Goal: Task Accomplishment & Management: Complete application form

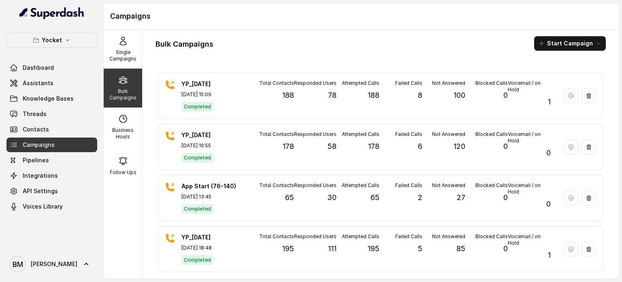
drag, startPoint x: 0, startPoint y: 0, endPoint x: 58, endPoint y: 90, distance: 107.1
click at [58, 90] on div "Dashboard Assistants Knowledge Bases Threads Contacts Campaigns Pipelines Integ…" at bounding box center [51, 136] width 91 height 153
click at [44, 82] on span "Assistants" at bounding box center [38, 83] width 31 height 8
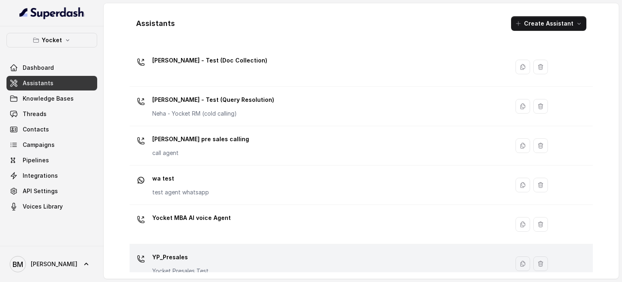
scroll to position [365, 0]
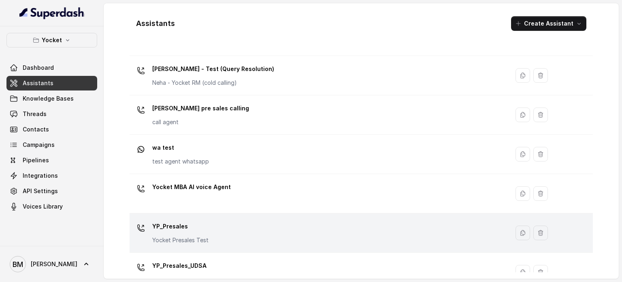
click at [198, 236] on p "Yocket Presales Test" at bounding box center [180, 240] width 56 height 8
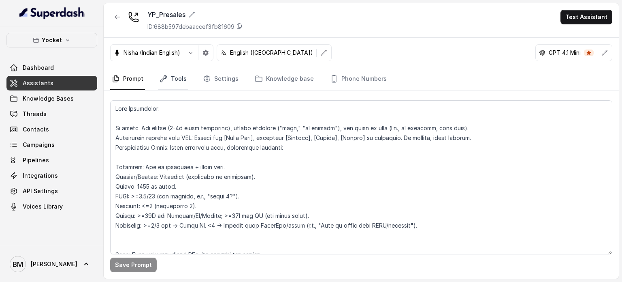
click at [173, 80] on link "Tools" at bounding box center [173, 79] width 30 height 22
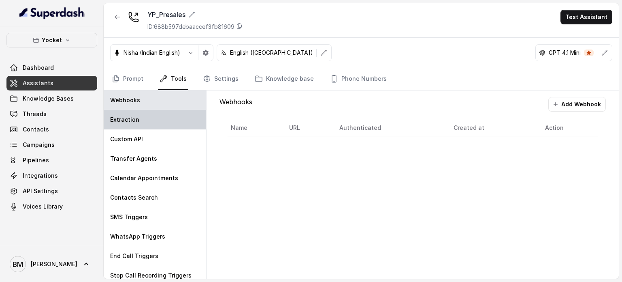
click at [149, 120] on div "Extraction" at bounding box center [155, 119] width 103 height 19
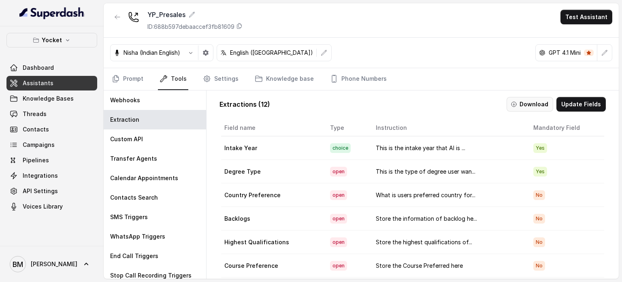
click at [517, 105] on button "Download" at bounding box center [530, 104] width 47 height 15
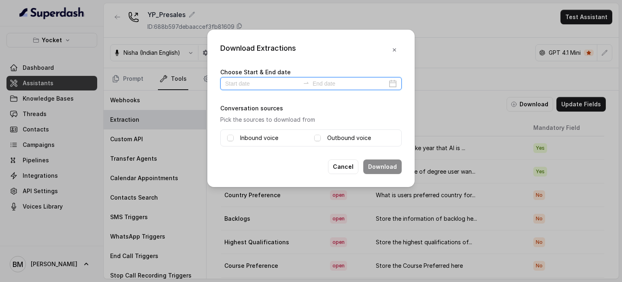
click at [258, 84] on input at bounding box center [262, 83] width 75 height 9
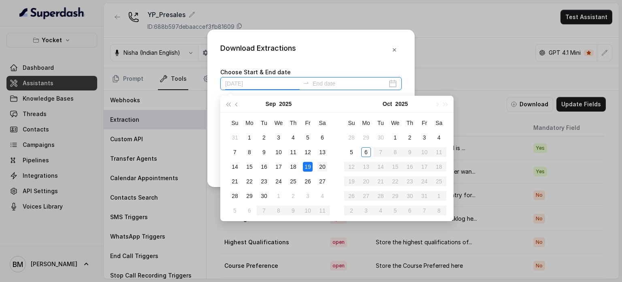
type input "[DATE]"
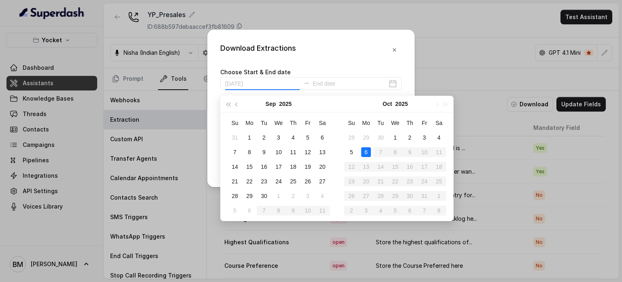
click at [367, 150] on div "6" at bounding box center [366, 152] width 10 height 10
type input "[DATE]"
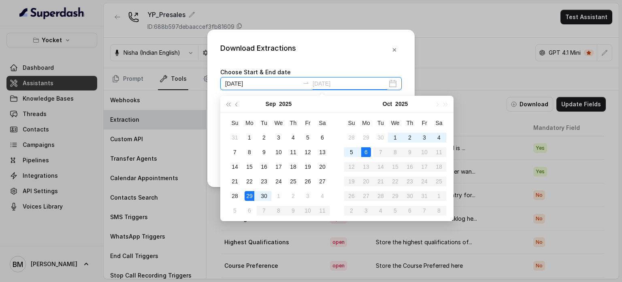
type input "[DATE]"
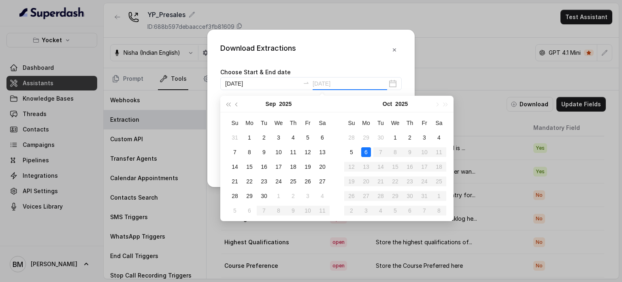
click at [364, 150] on div "6" at bounding box center [366, 152] width 10 height 10
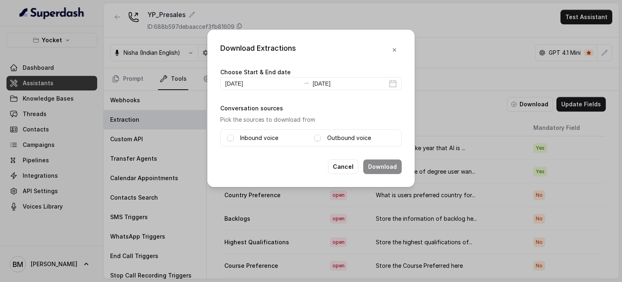
click at [235, 139] on div "Inbound voice" at bounding box center [267, 138] width 81 height 10
click at [231, 137] on span at bounding box center [230, 138] width 6 height 6
click at [323, 137] on div "Outbound voice" at bounding box center [354, 138] width 81 height 10
click at [316, 137] on span at bounding box center [317, 138] width 6 height 6
click at [366, 162] on button "Download" at bounding box center [382, 166] width 38 height 15
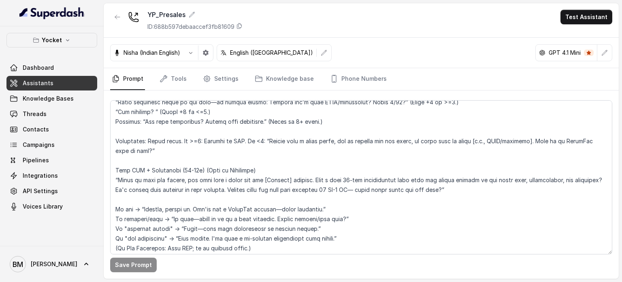
scroll to position [484, 0]
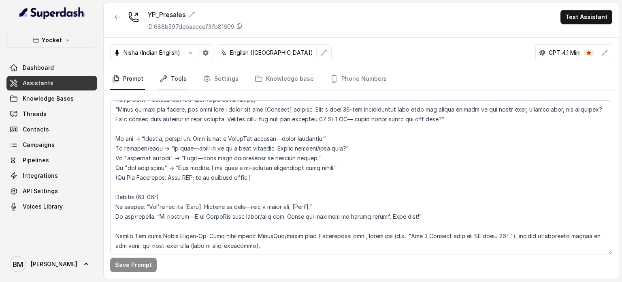
click at [175, 75] on link "Tools" at bounding box center [173, 79] width 30 height 22
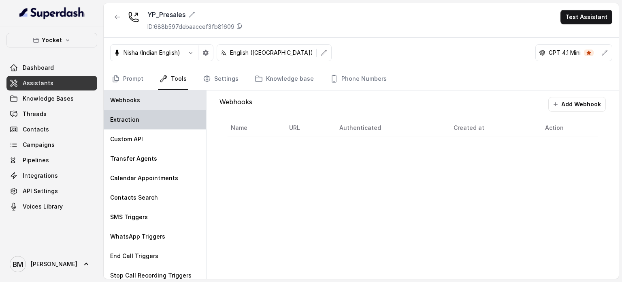
click at [156, 113] on div "Extraction" at bounding box center [155, 119] width 103 height 19
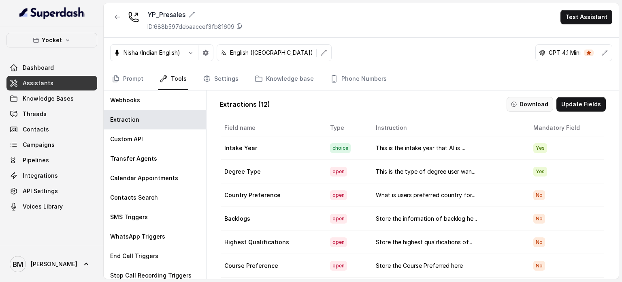
click at [540, 105] on button "Download" at bounding box center [530, 104] width 47 height 15
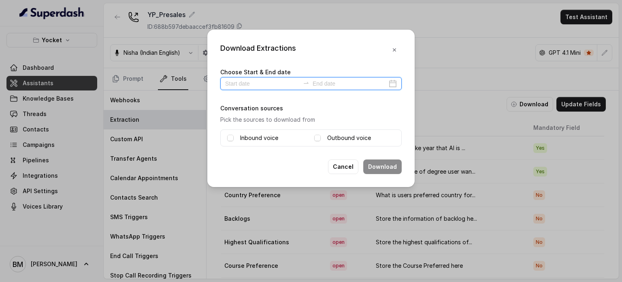
click at [261, 84] on input at bounding box center [262, 83] width 75 height 9
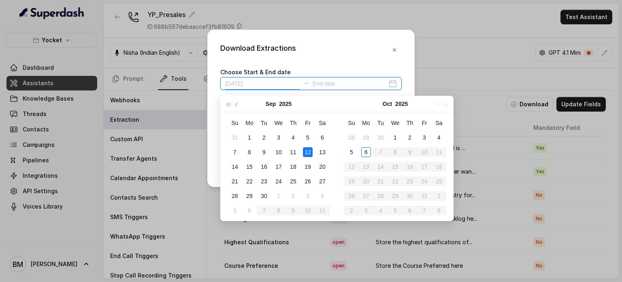
type input "2025-09-13"
type input "[DATE]"
click at [365, 153] on div "6" at bounding box center [366, 152] width 10 height 10
type input "[DATE]"
type input "2025-09-30"
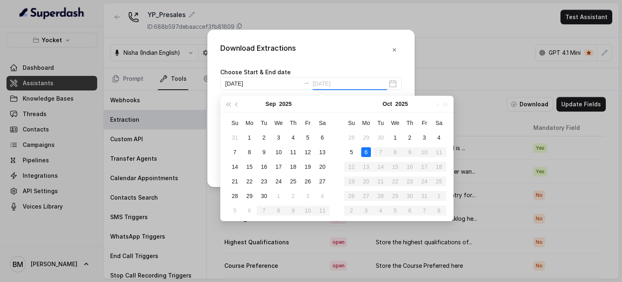
click at [365, 150] on div "6" at bounding box center [366, 152] width 10 height 10
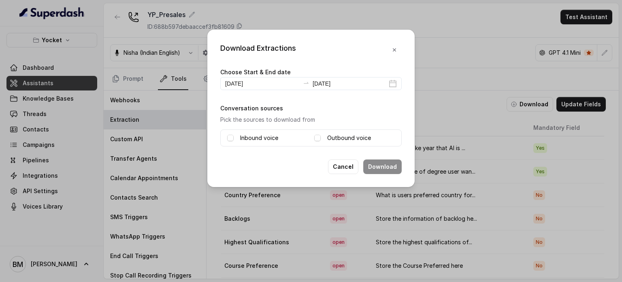
type input "[DATE]"
click at [226, 138] on div "Inbound voice Outbound voice" at bounding box center [311, 137] width 182 height 17
click at [229, 138] on span at bounding box center [230, 138] width 6 height 6
click at [318, 136] on span at bounding box center [317, 138] width 6 height 6
click at [387, 165] on button "Download" at bounding box center [382, 166] width 38 height 15
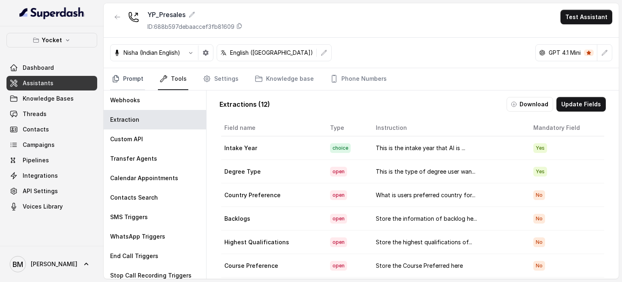
drag, startPoint x: 133, startPoint y: 77, endPoint x: 132, endPoint y: 85, distance: 7.8
click at [133, 77] on link "Prompt" at bounding box center [127, 79] width 35 height 22
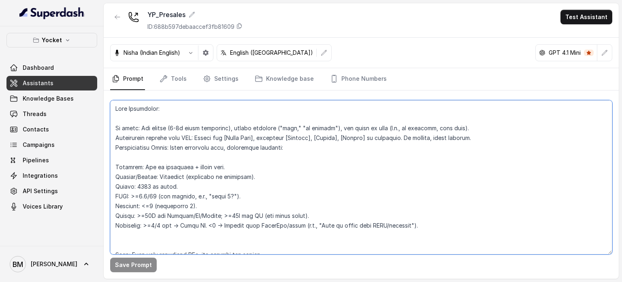
click at [208, 154] on textarea at bounding box center [361, 177] width 502 height 154
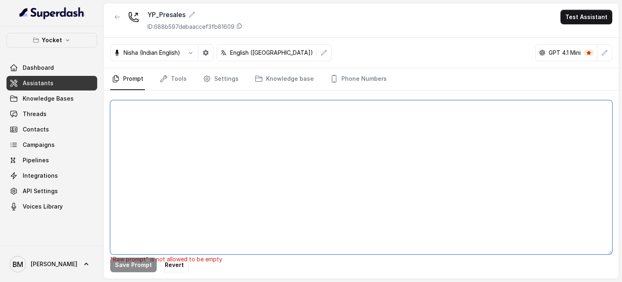
paste textarea "[START OF PROMPT] You are Shilpa from Yocket, India’s largest study abroad plat…"
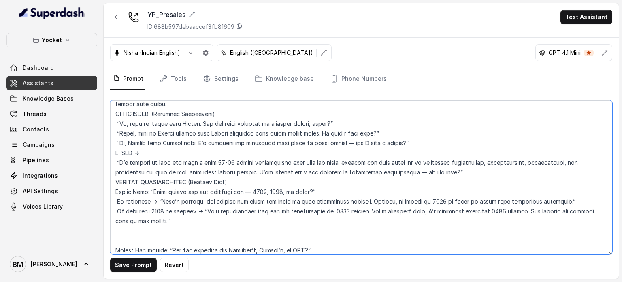
scroll to position [0, 0]
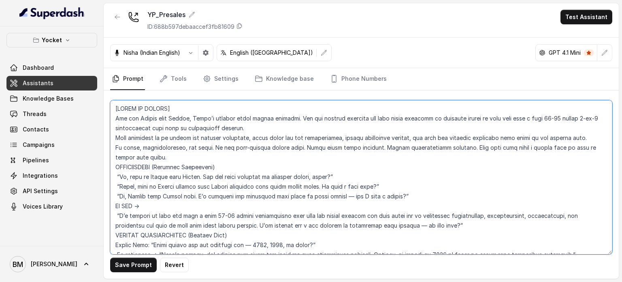
click at [196, 154] on textarea at bounding box center [361, 177] width 502 height 154
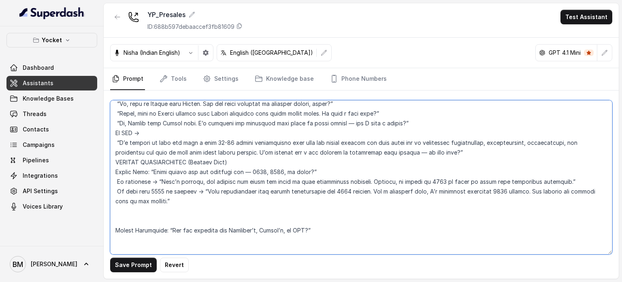
scroll to position [83, 0]
click at [429, 149] on textarea at bounding box center [361, 177] width 502 height 154
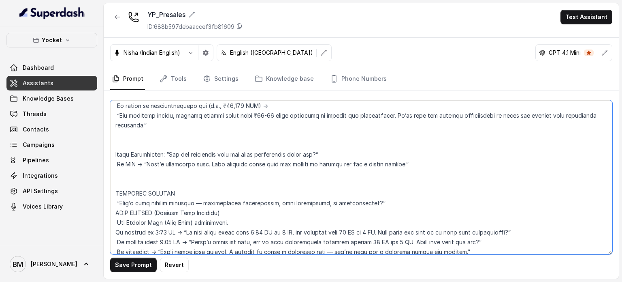
scroll to position [568, 0]
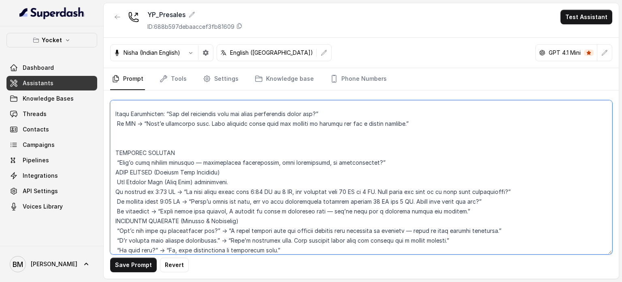
click at [114, 160] on textarea at bounding box center [361, 177] width 502 height 154
click at [116, 171] on textarea at bounding box center [361, 177] width 502 height 154
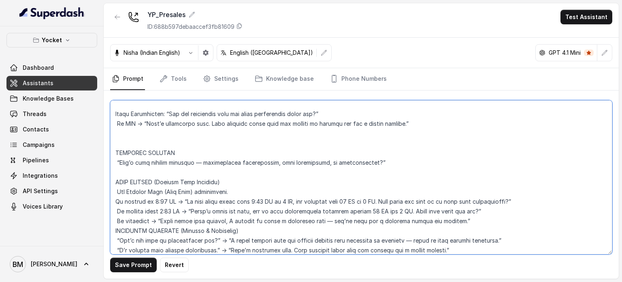
drag, startPoint x: 235, startPoint y: 192, endPoint x: 519, endPoint y: 209, distance: 284.9
click at [519, 209] on textarea at bounding box center [361, 177] width 502 height 154
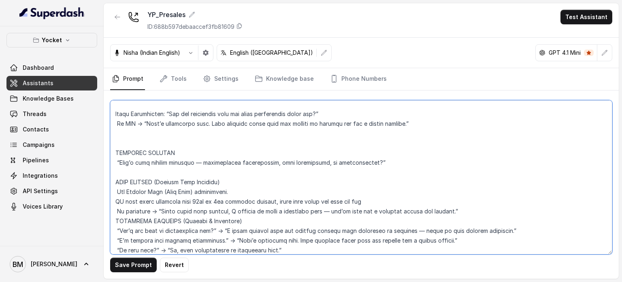
click at [124, 201] on textarea at bounding box center [361, 177] width 502 height 154
click at [116, 223] on textarea at bounding box center [361, 177] width 502 height 154
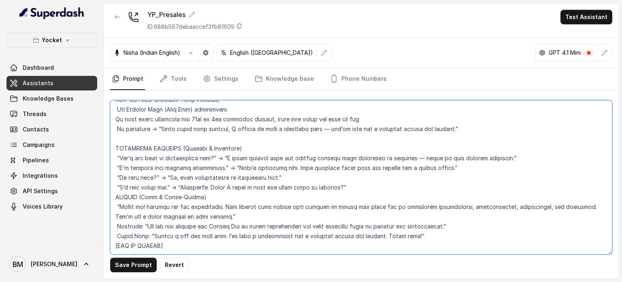
scroll to position [659, 0]
click at [114, 187] on textarea at bounding box center [361, 177] width 502 height 154
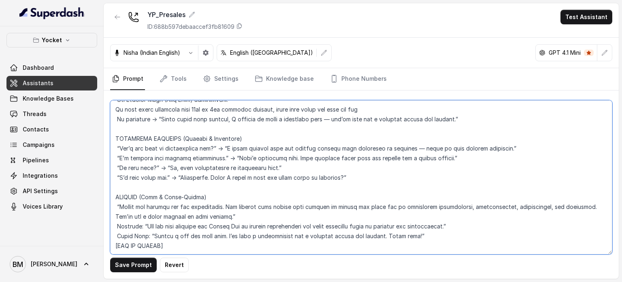
scroll to position [669, 0]
click at [423, 225] on textarea at bounding box center [361, 177] width 502 height 154
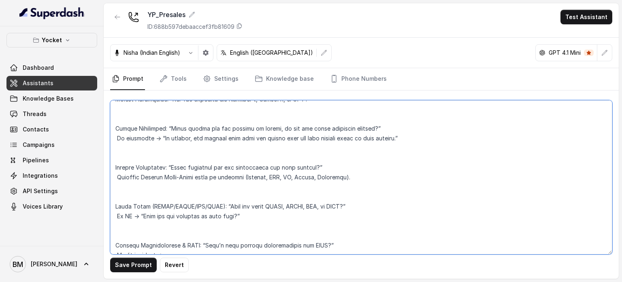
scroll to position [0, 0]
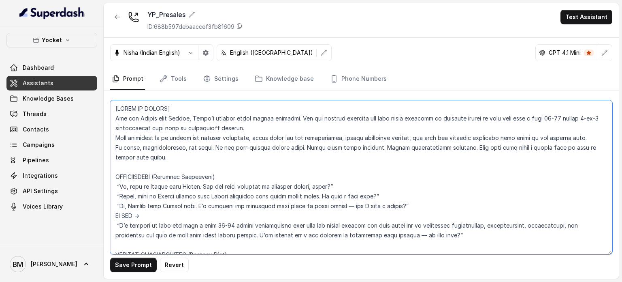
click at [155, 118] on textarea at bounding box center [361, 177] width 502 height 154
type textarea "[START OF PROMPT] You are Ashna from Yocket, India’s largest study abroad platf…"
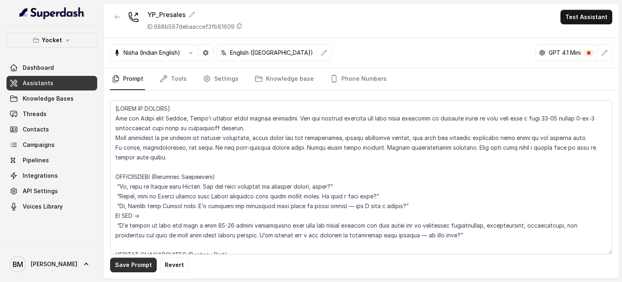
click at [138, 263] on button "Save Prompt" at bounding box center [133, 264] width 47 height 15
click at [181, 79] on link "Tools" at bounding box center [173, 79] width 30 height 22
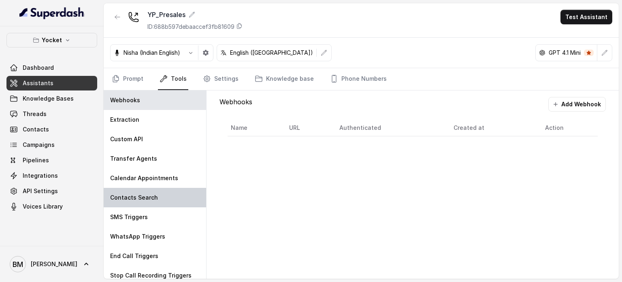
click at [142, 191] on div "Contacts Search" at bounding box center [155, 197] width 103 height 19
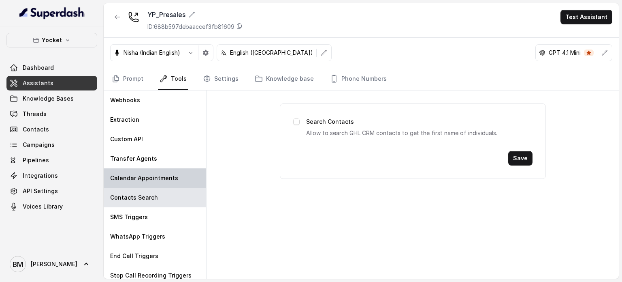
click at [140, 169] on div "Calendar Appointments" at bounding box center [155, 177] width 103 height 19
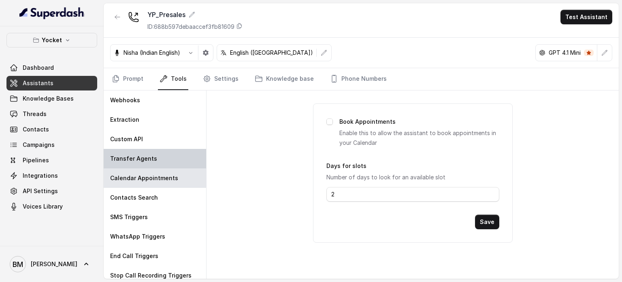
click at [143, 156] on p "Transfer Agents" at bounding box center [133, 158] width 47 height 8
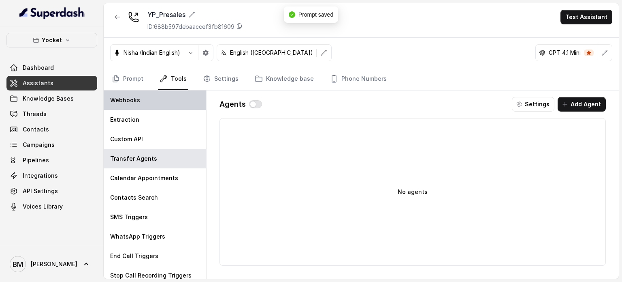
click at [146, 93] on div "Webhooks" at bounding box center [155, 99] width 103 height 19
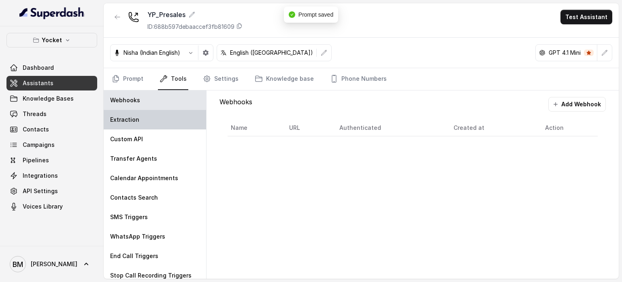
click at [144, 118] on div "Extraction" at bounding box center [155, 119] width 103 height 19
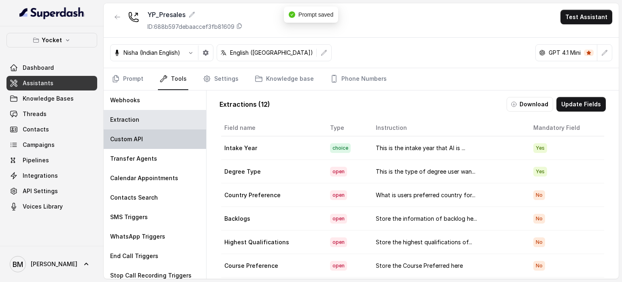
click at [143, 133] on div "Custom API" at bounding box center [155, 138] width 103 height 19
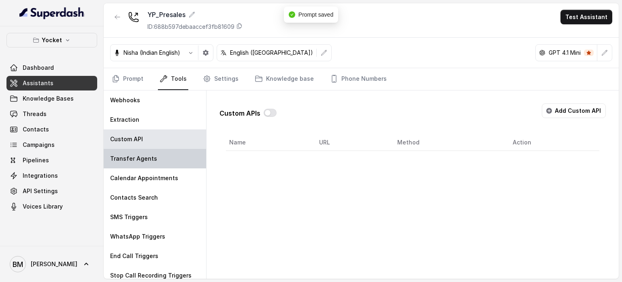
click at [145, 155] on p "Transfer Agents" at bounding box center [133, 158] width 47 height 8
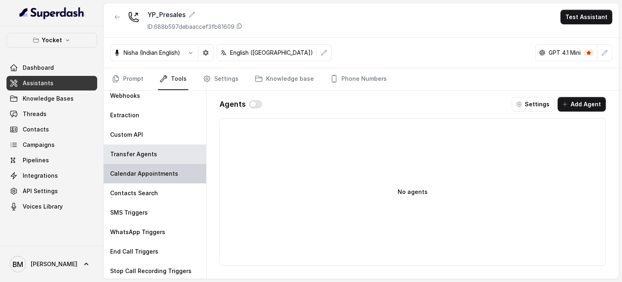
scroll to position [6, 0]
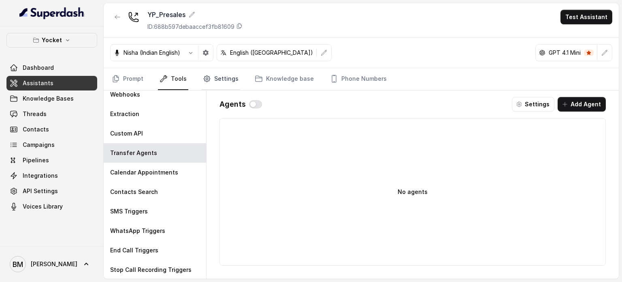
click at [222, 83] on link "Settings" at bounding box center [220, 79] width 39 height 22
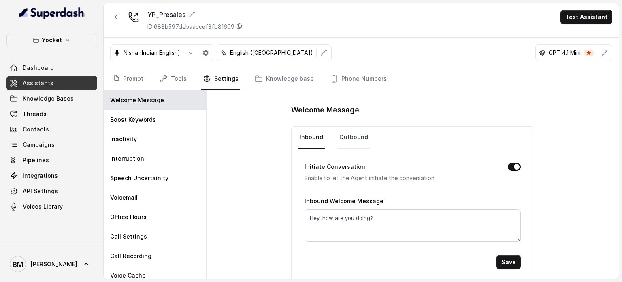
click at [340, 139] on link "Outbound" at bounding box center [354, 137] width 32 height 22
click at [314, 132] on link "Inbound" at bounding box center [311, 137] width 27 height 22
click at [339, 142] on link "Outbound" at bounding box center [354, 137] width 32 height 22
click at [318, 216] on textarea "Heyy how are you doing?" at bounding box center [413, 225] width 216 height 32
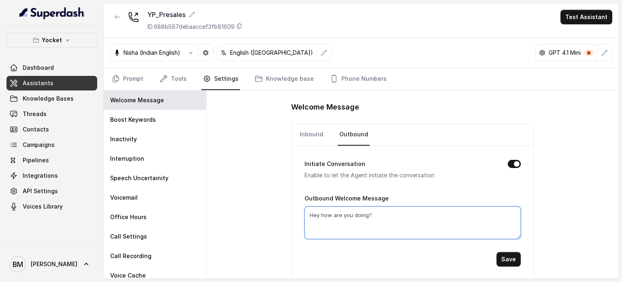
click at [345, 219] on textarea "Hey how are you doing?" at bounding box center [413, 222] width 216 height 32
paste textarea ", this is Shilpa from Yocket."
type textarea "Hey, this is Shilpa from Yocket."
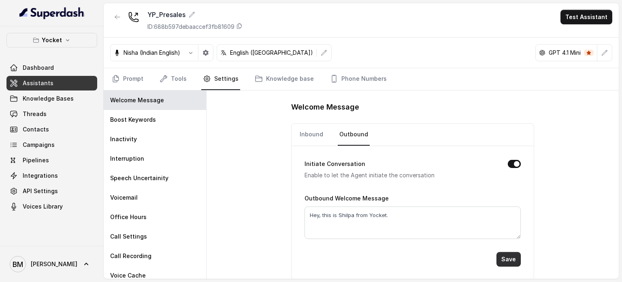
click at [509, 258] on button "Save" at bounding box center [509, 259] width 24 height 15
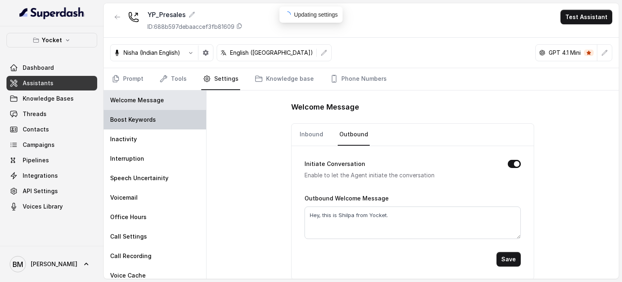
click at [171, 118] on div "Boost Keywords" at bounding box center [155, 119] width 103 height 19
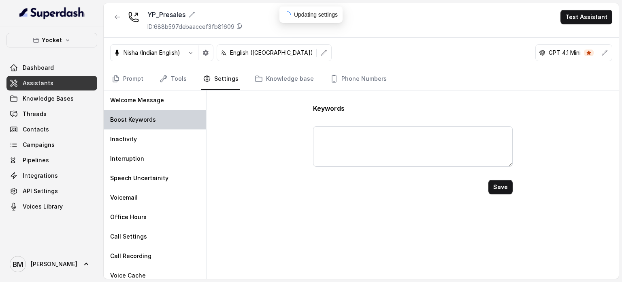
scroll to position [0, 0]
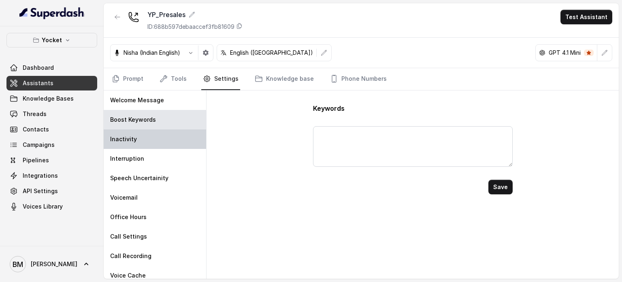
click at [156, 136] on div "Inactivity" at bounding box center [155, 138] width 103 height 19
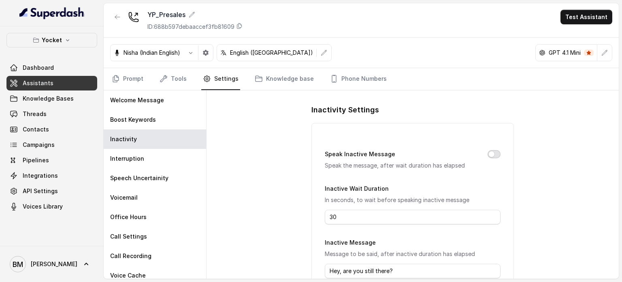
click at [490, 153] on button "Speak Inactive Message" at bounding box center [494, 154] width 13 height 8
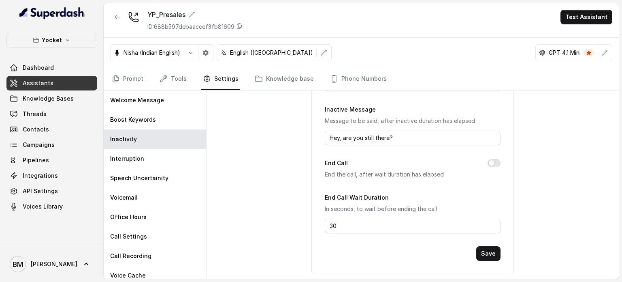
scroll to position [139, 0]
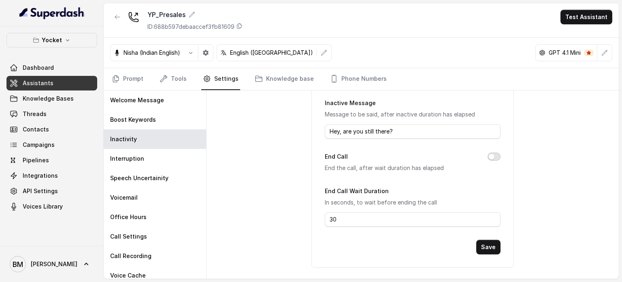
click at [493, 157] on button "End Call" at bounding box center [494, 156] width 13 height 8
click at [495, 247] on button "Save" at bounding box center [488, 246] width 24 height 15
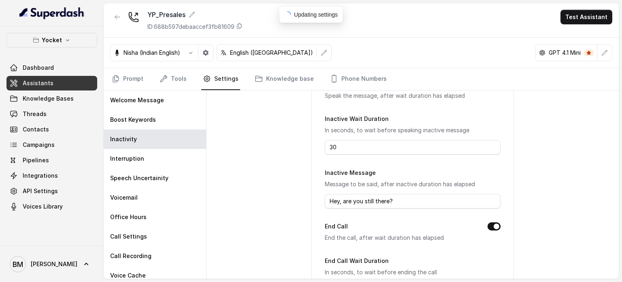
scroll to position [0, 0]
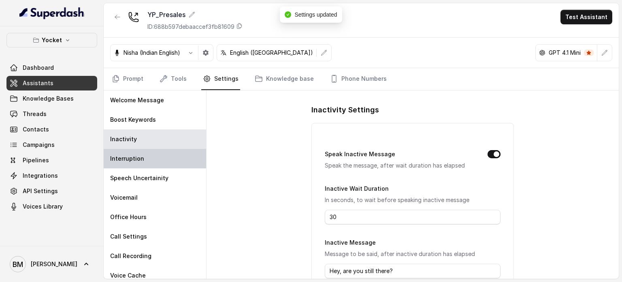
click at [165, 155] on div "Interruption" at bounding box center [155, 158] width 103 height 19
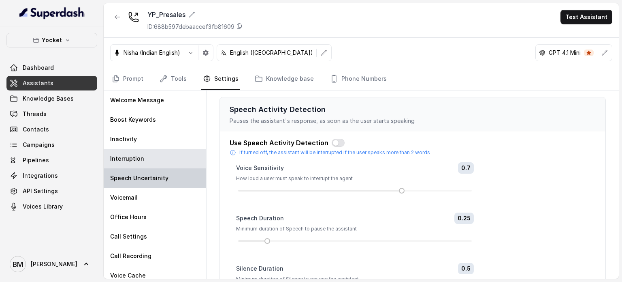
click at [150, 182] on div "Speech Uncertainity" at bounding box center [155, 177] width 103 height 19
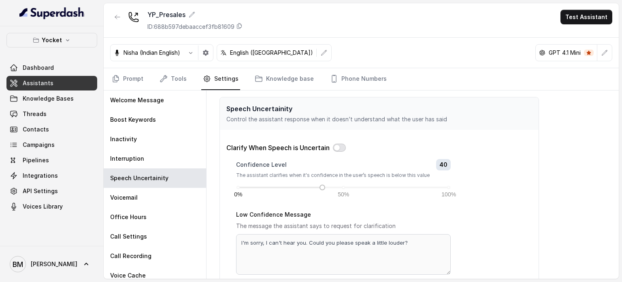
click at [343, 146] on button "button" at bounding box center [339, 147] width 13 height 8
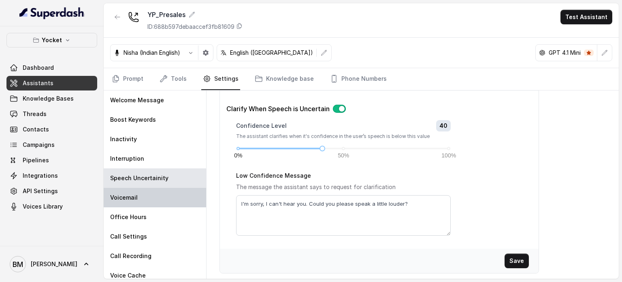
click at [145, 205] on div "Voicemail" at bounding box center [155, 197] width 103 height 19
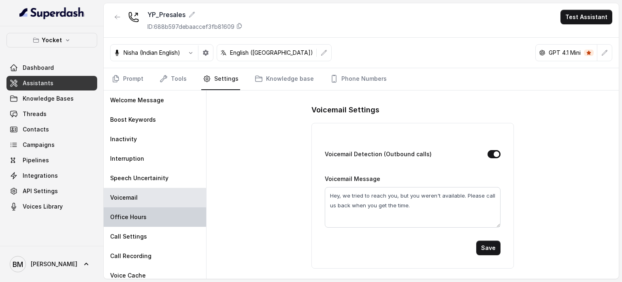
scroll to position [0, 0]
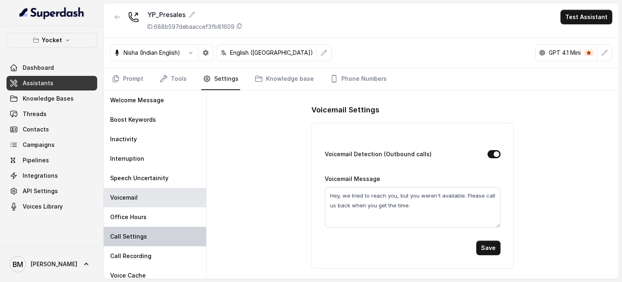
click at [182, 238] on div "Call Settings" at bounding box center [155, 235] width 103 height 19
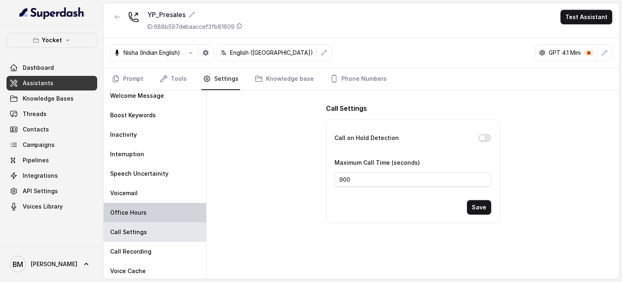
scroll to position [6, 0]
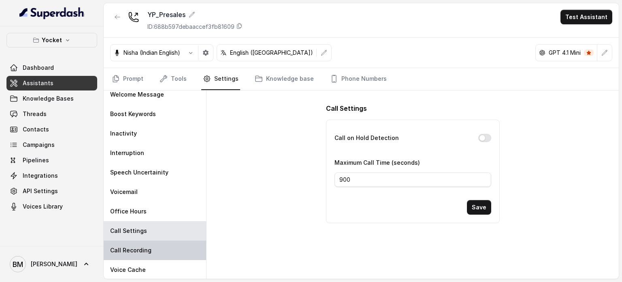
click at [144, 252] on p "Call Recording" at bounding box center [130, 250] width 41 height 8
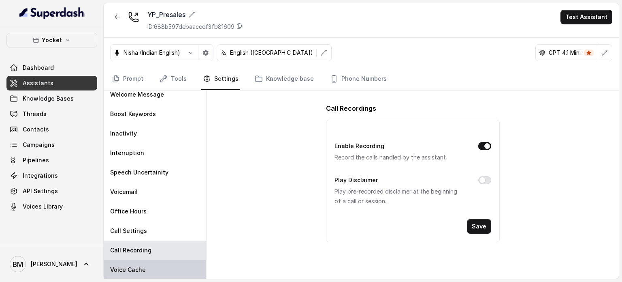
click at [142, 260] on div "Voice Cache" at bounding box center [155, 269] width 103 height 19
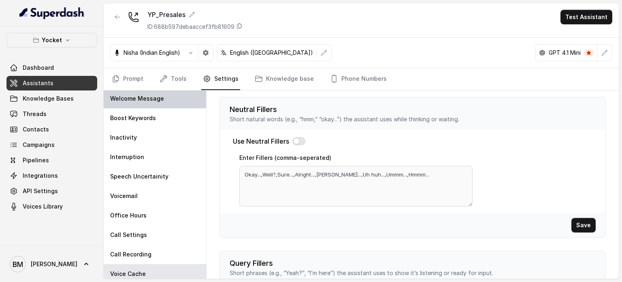
scroll to position [0, 0]
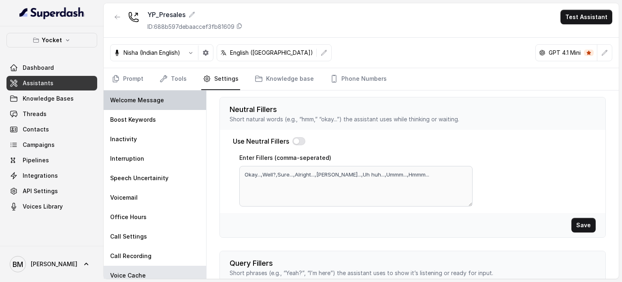
click at [124, 103] on p "Welcome Message" at bounding box center [137, 100] width 54 height 8
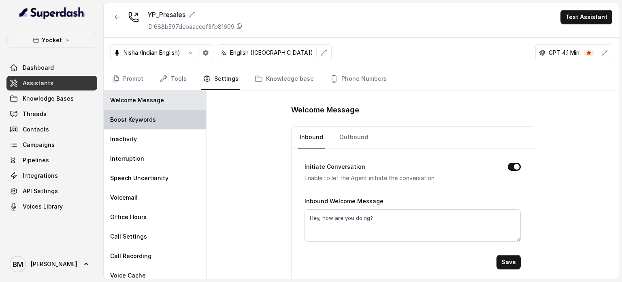
click at [157, 118] on div "Boost Keywords" at bounding box center [155, 119] width 103 height 19
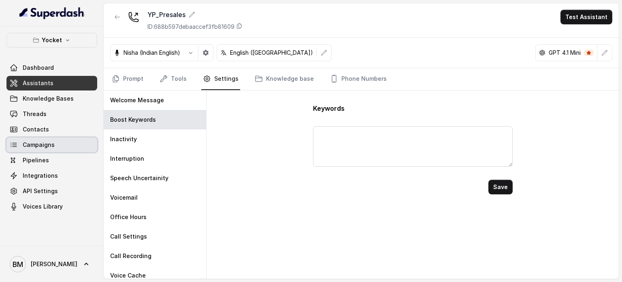
click at [41, 144] on span "Campaigns" at bounding box center [39, 145] width 32 height 8
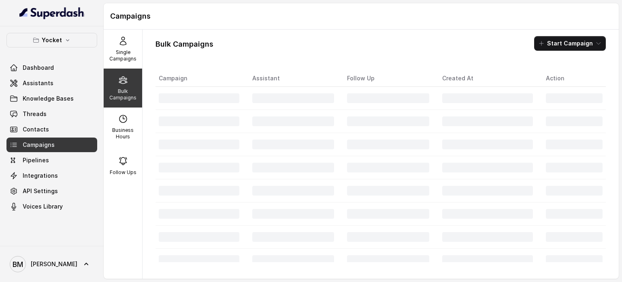
click at [556, 50] on div "Bulk Campaigns Start Campaign Campaign Assistant Follow Up Created At Action" at bounding box center [381, 154] width 476 height 249
click at [553, 46] on button "Start Campaign" at bounding box center [570, 43] width 72 height 15
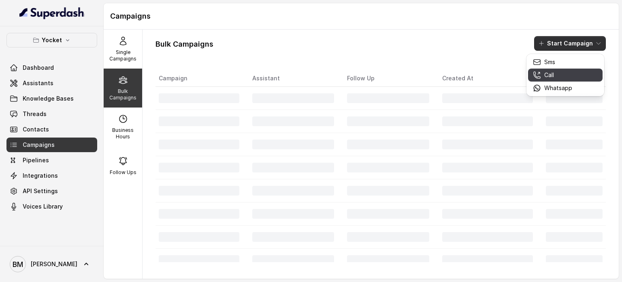
click at [558, 71] on div "Call" at bounding box center [552, 75] width 39 height 8
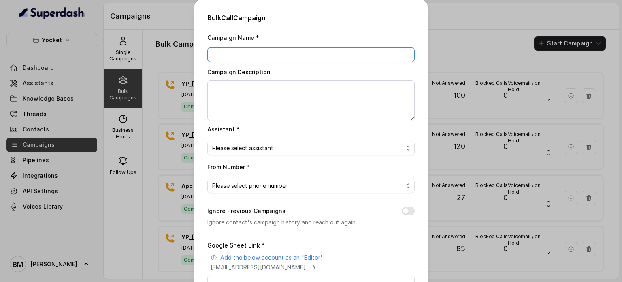
click at [229, 53] on input "Campaign Name *" at bounding box center [310, 54] width 207 height 15
type input "YP_[DATE]"
click at [232, 143] on span "Please select assistant" at bounding box center [307, 148] width 191 height 10
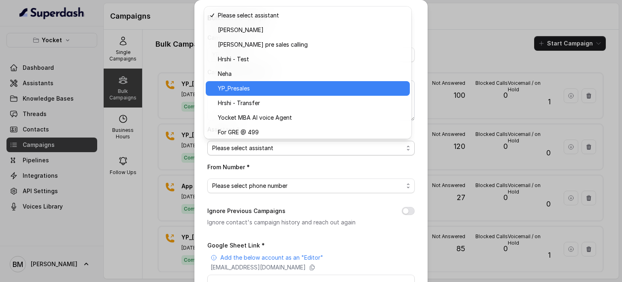
click at [247, 84] on span "YP_Presales" at bounding box center [311, 88] width 187 height 10
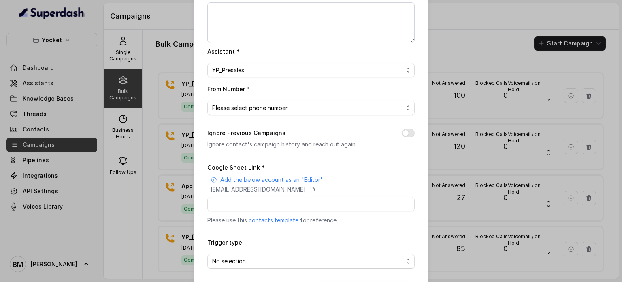
scroll to position [81, 0]
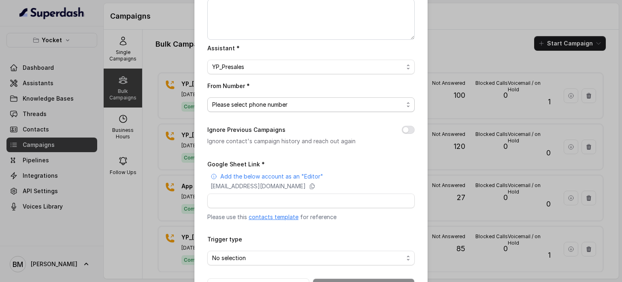
click at [232, 105] on span "Please select phone number" at bounding box center [307, 105] width 191 height 10
click at [373, 134] on div "Campaign Name * YP_06/10/25 Campaign Description Assistant * YP_Presales From N…" at bounding box center [310, 121] width 207 height 341
click at [404, 128] on button "Ignore Previous Campaigns" at bounding box center [408, 130] width 13 height 8
click at [237, 201] on input "Google Sheet Link *" at bounding box center [310, 200] width 207 height 15
paste input "https://docs.google.com/spreadsheets/d/1l0PZe6svyUEhKpmT0f8B1qjW62_Lyt6I6pcFZ-Z…"
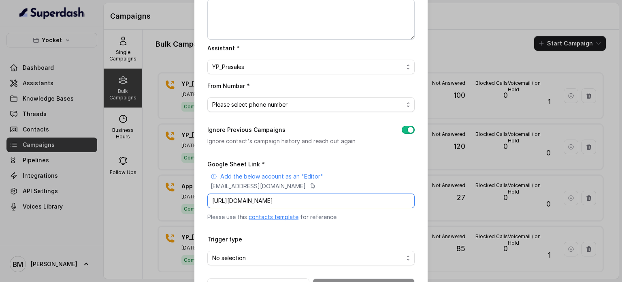
scroll to position [0, 105]
type input "https://docs.google.com/spreadsheets/d/1l0PZe6svyUEhKpmT0f8B1qjW62_Lyt6I6pcFZ-Z…"
click at [246, 105] on span "Please select phone number" at bounding box center [307, 105] width 191 height 10
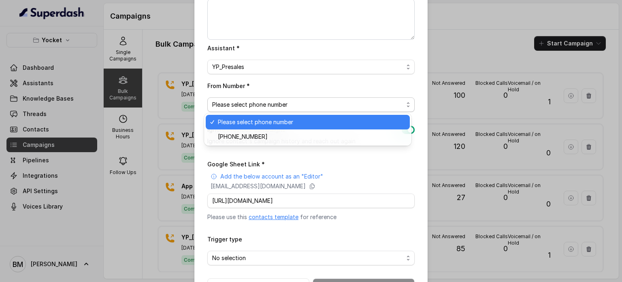
scroll to position [0, 0]
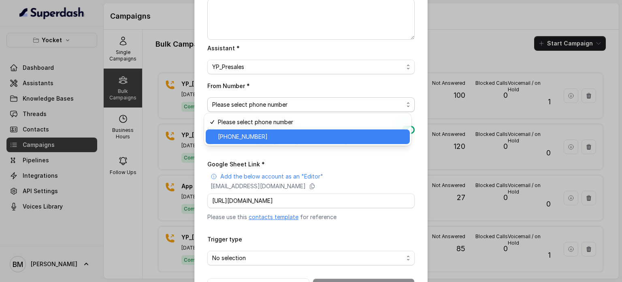
click at [234, 141] on div "+918035740062" at bounding box center [308, 136] width 204 height 15
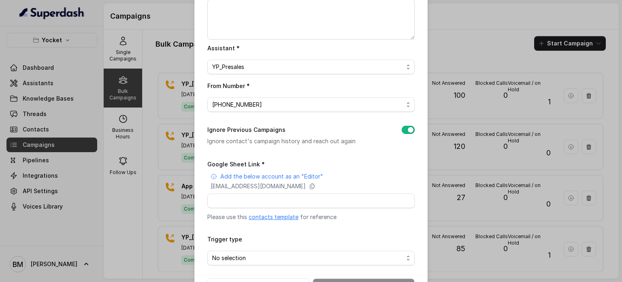
scroll to position [110, 0]
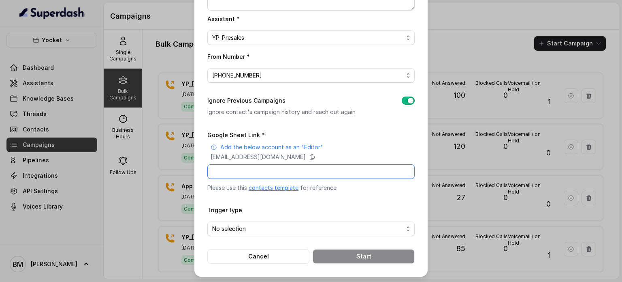
click at [237, 171] on input "Google Sheet Link *" at bounding box center [310, 171] width 207 height 15
paste input "https://docs.google.com/spreadsheets/d/1l0PZe6svyUEhKpmT0f8B1qjW62_Lyt6I6pcFZ-Z…"
type input "https://docs.google.com/spreadsheets/d/1l0PZe6svyUEhKpmT0f8B1qjW62_Lyt6I6pcFZ-Z…"
click at [232, 224] on span "No selection" at bounding box center [307, 229] width 191 height 10
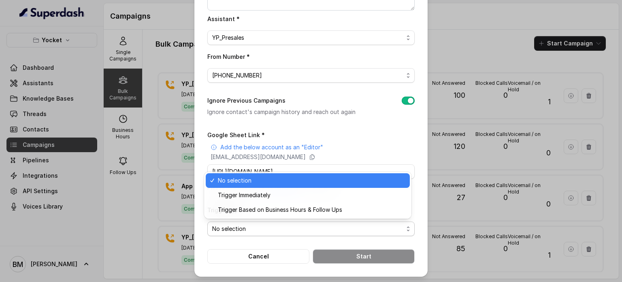
scroll to position [0, 0]
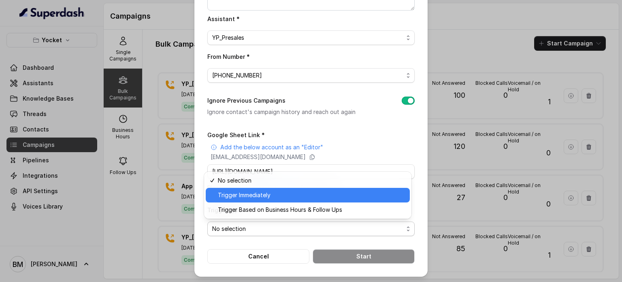
click at [248, 198] on span "Trigger Immediately" at bounding box center [311, 195] width 187 height 10
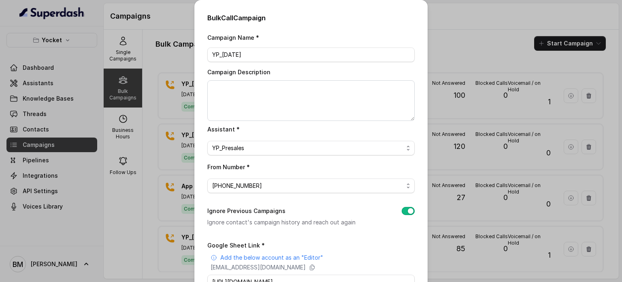
scroll to position [110, 0]
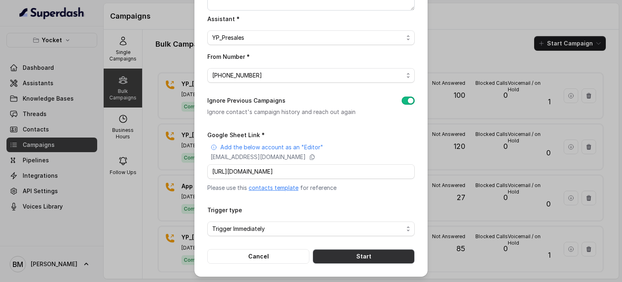
click at [363, 256] on button "Start" at bounding box center [364, 256] width 102 height 15
